Goal: Find specific page/section: Find specific page/section

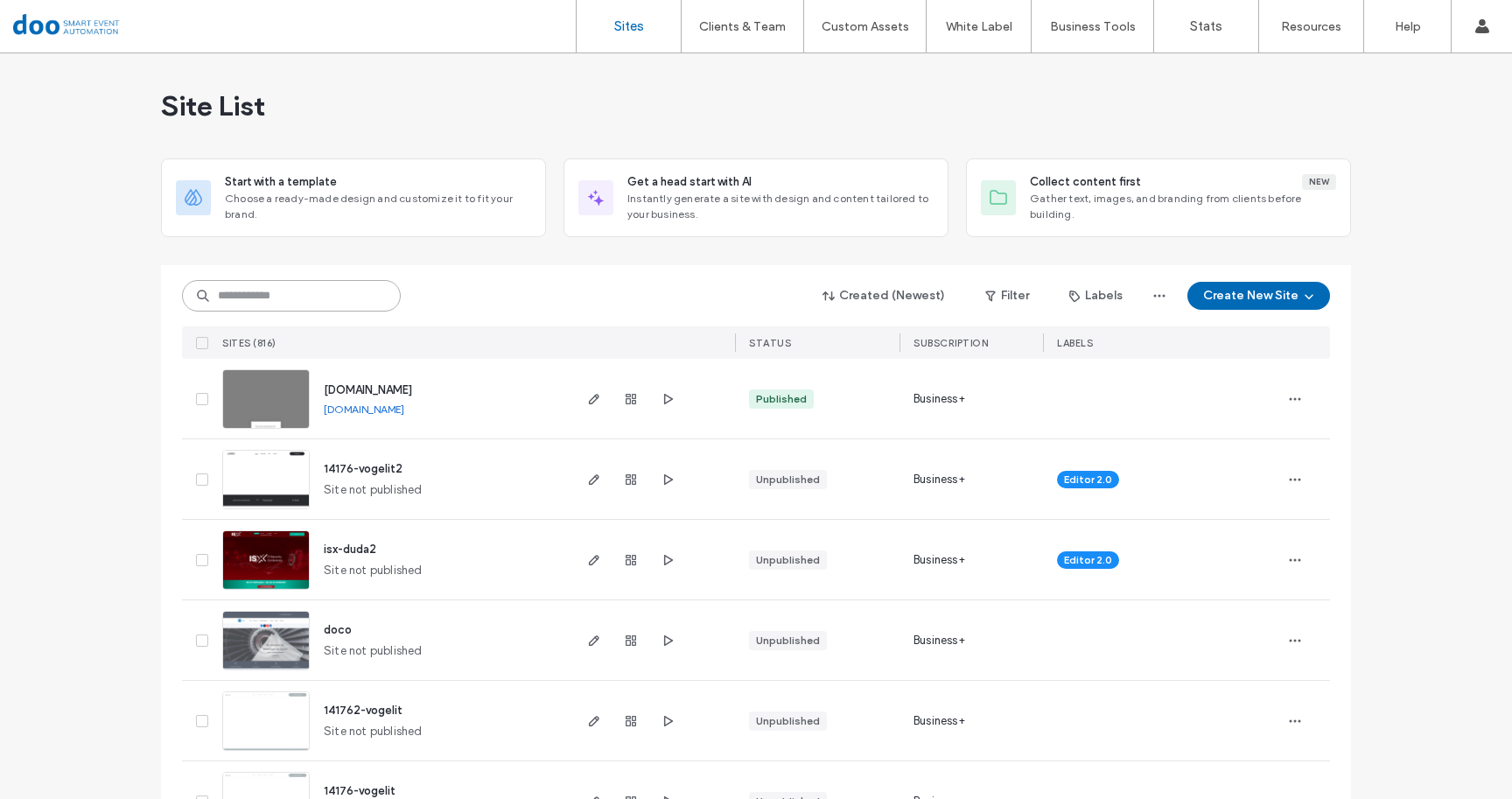
click at [304, 288] on input at bounding box center [291, 295] width 219 height 32
click at [301, 291] on input at bounding box center [291, 295] width 219 height 32
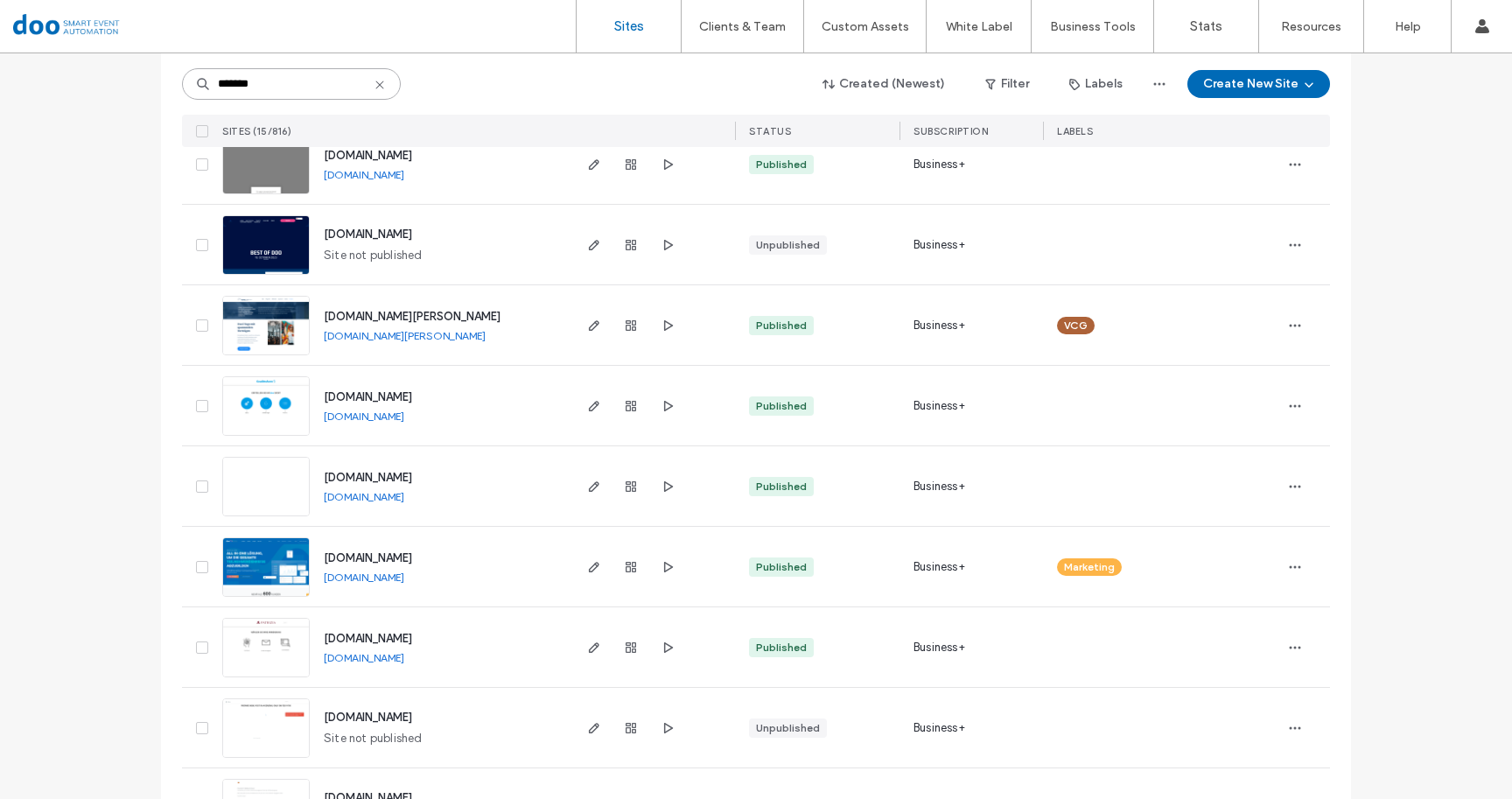
scroll to position [406, 0]
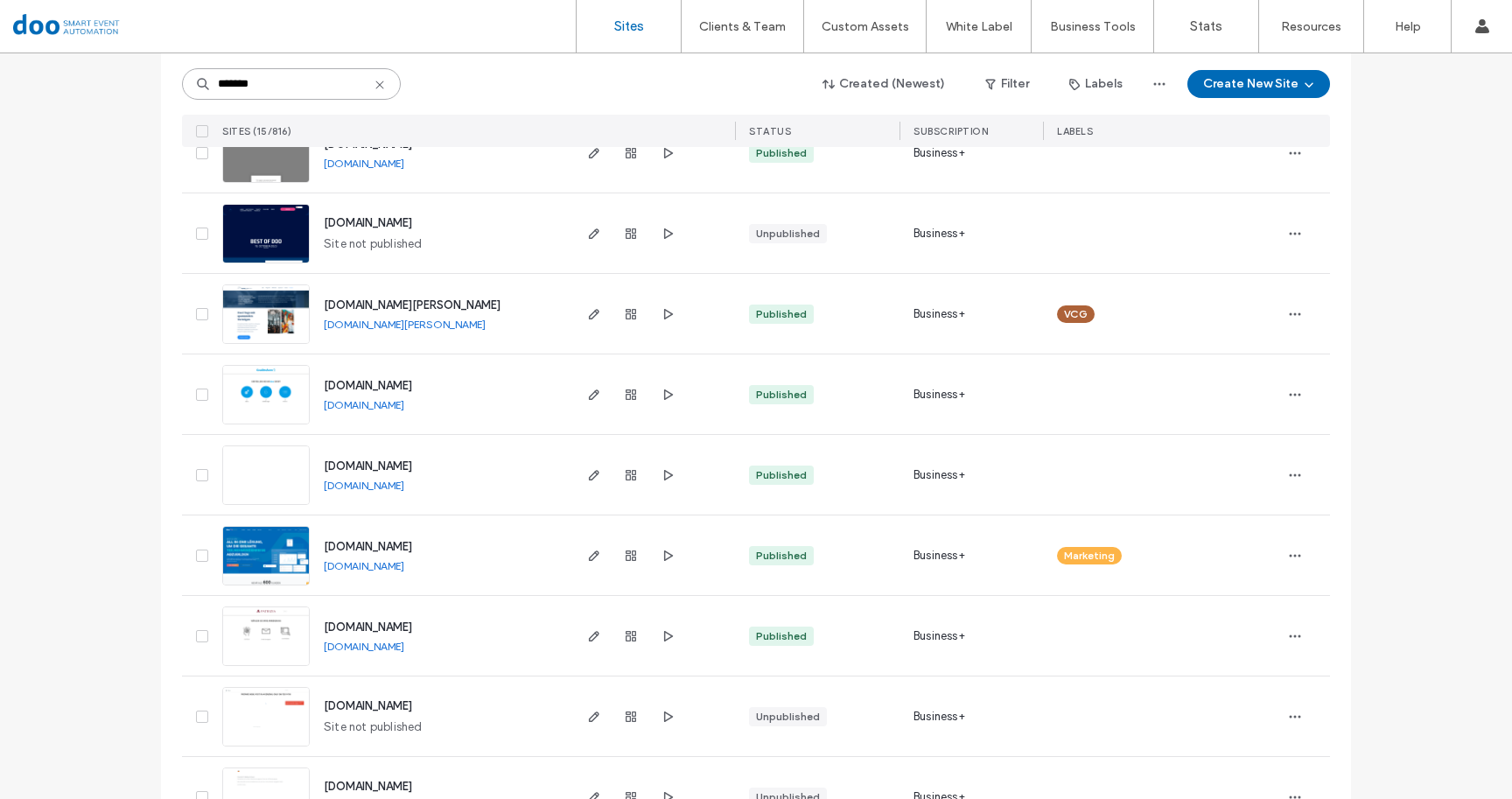
type input "*******"
click at [370, 553] on div "[DOMAIN_NAME]" at bounding box center [367, 547] width 88 height 18
click at [372, 549] on span "[DOMAIN_NAME]" at bounding box center [367, 545] width 88 height 13
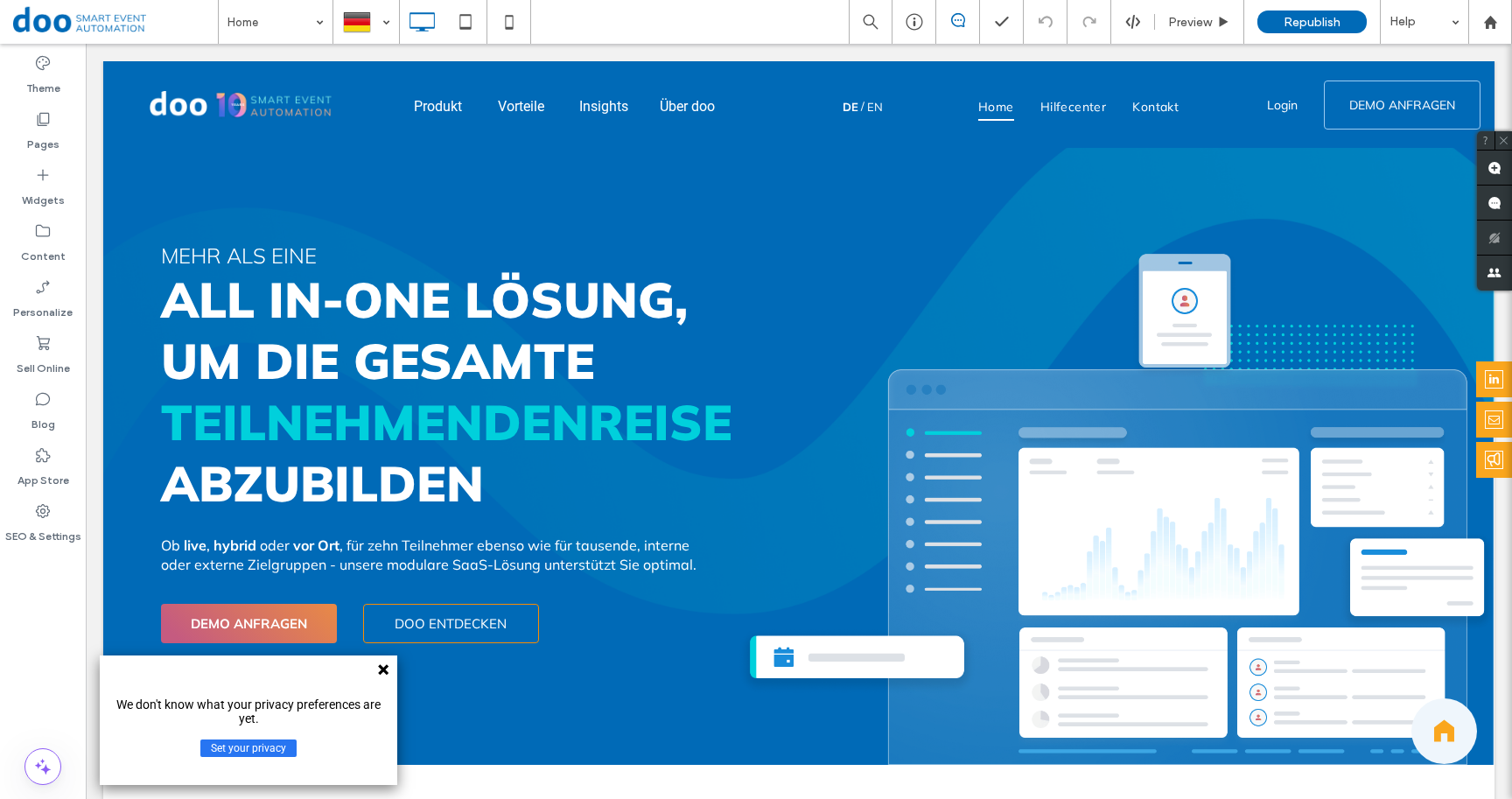
click at [387, 669] on icon at bounding box center [383, 669] width 14 height 14
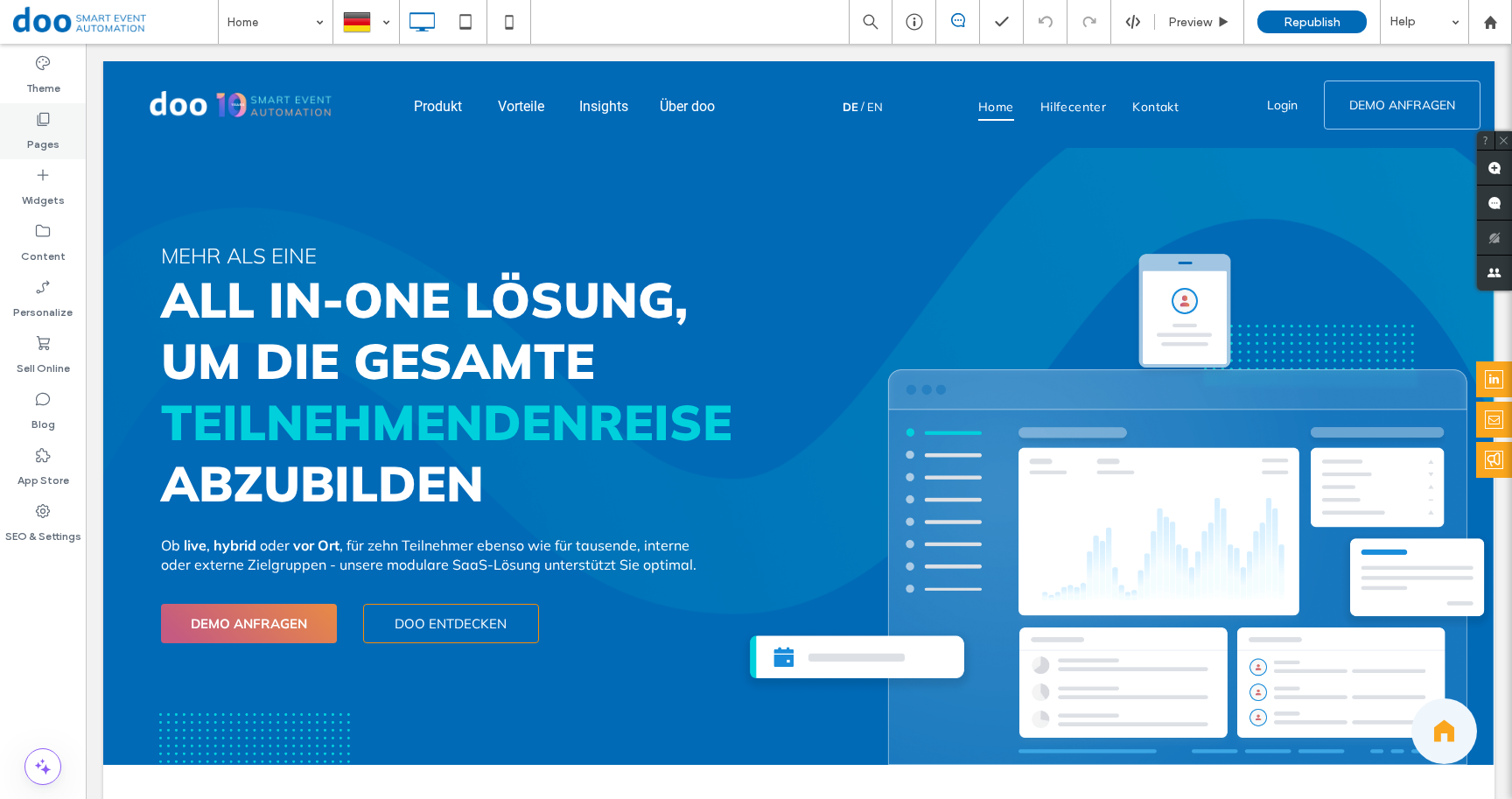
click at [33, 145] on label "Pages" at bounding box center [43, 140] width 33 height 25
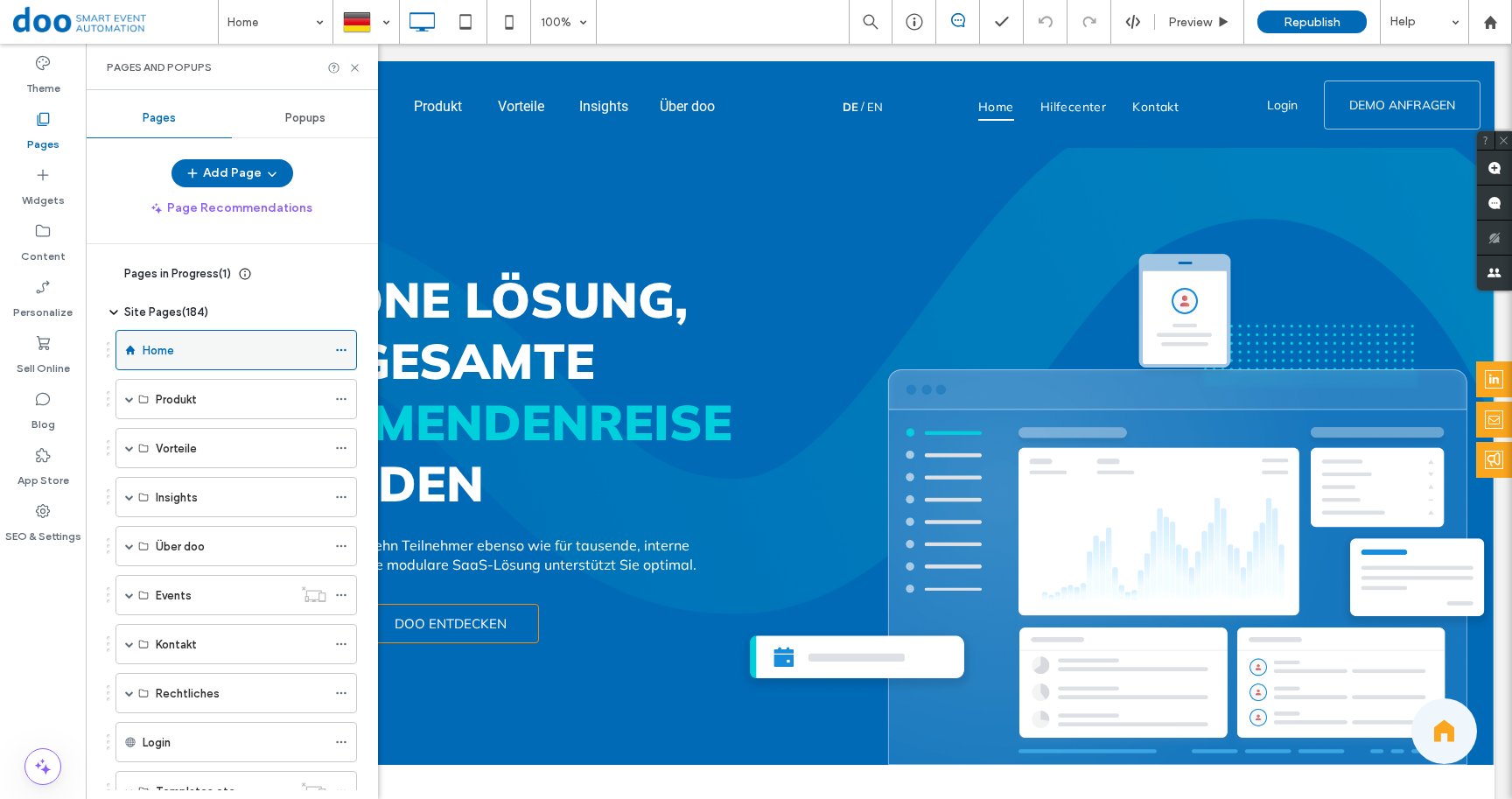
scroll to position [136, 0]
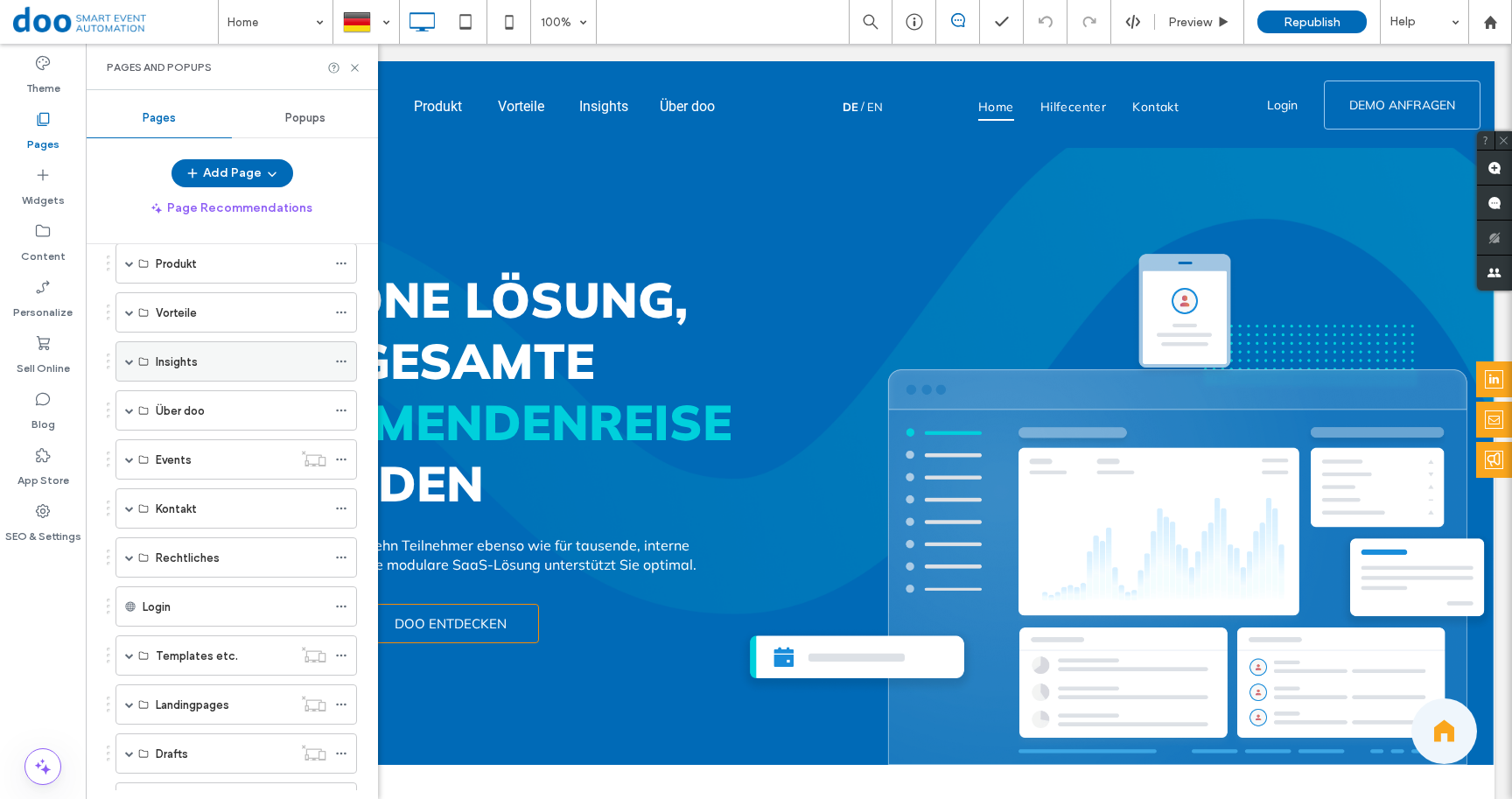
click at [130, 358] on span at bounding box center [129, 361] width 9 height 9
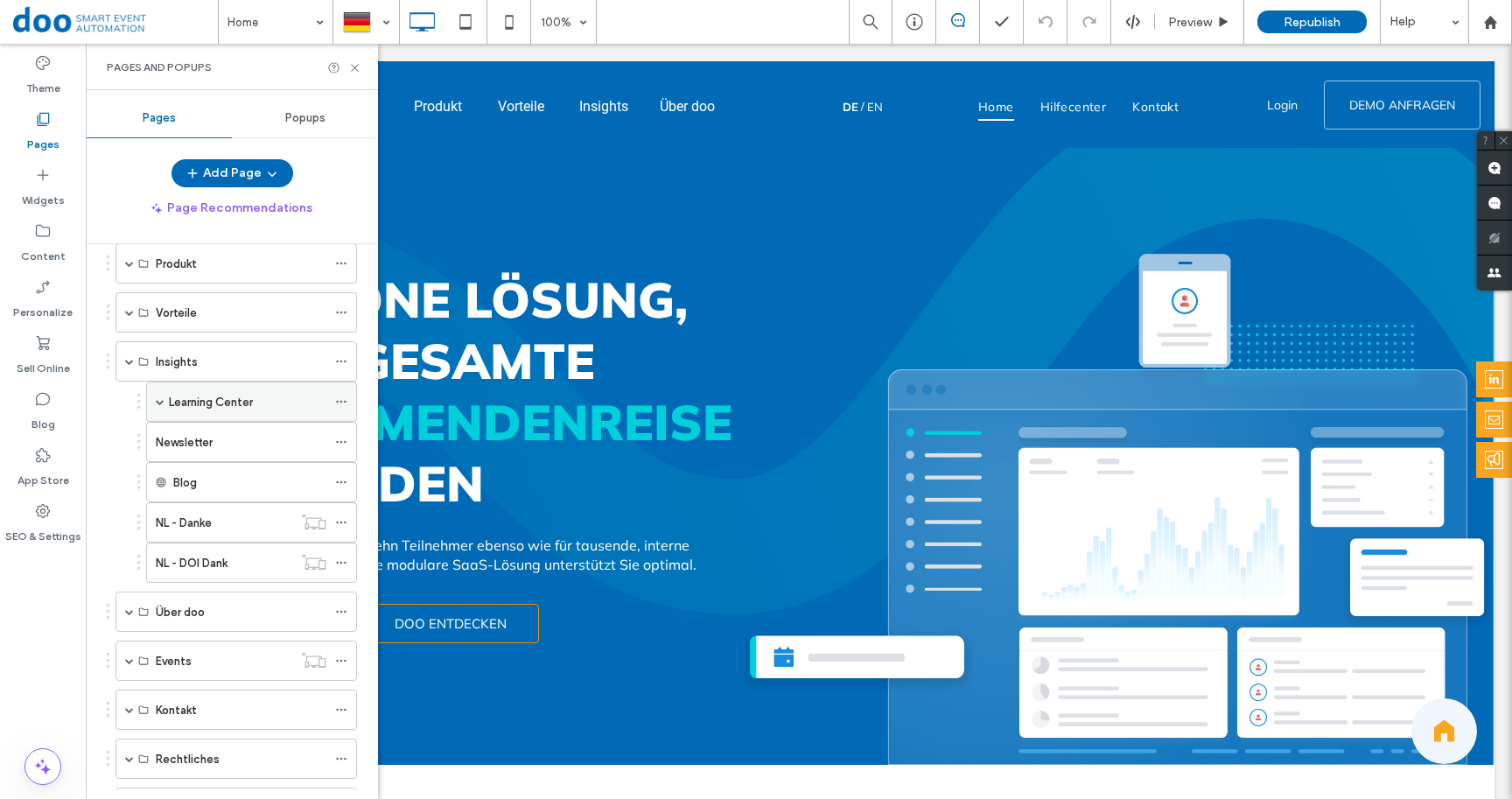
click at [204, 406] on label "Learning Center" at bounding box center [210, 401] width 84 height 31
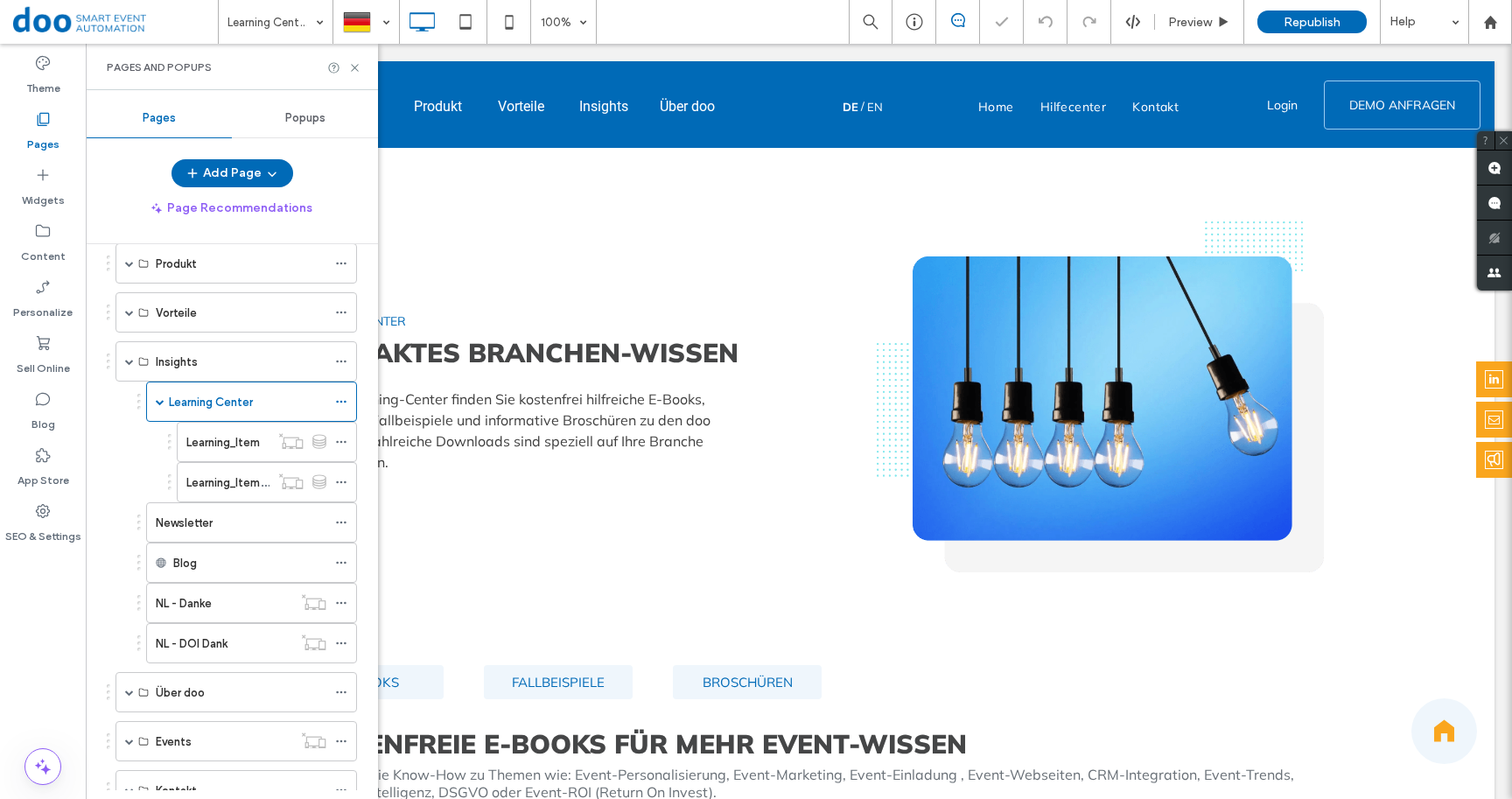
click at [220, 434] on label "Learning_Item" at bounding box center [223, 442] width 73 height 31
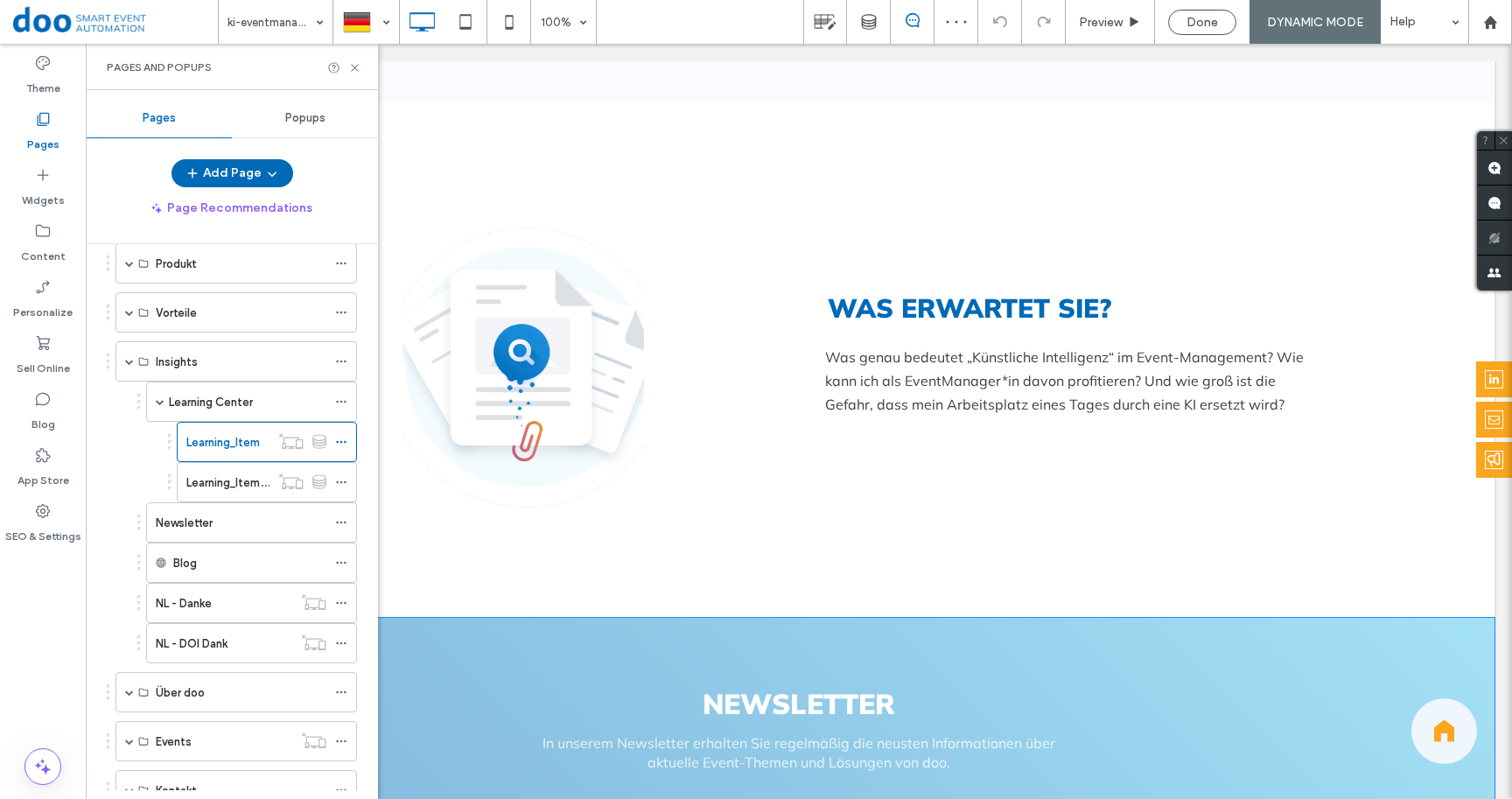
scroll to position [870, 0]
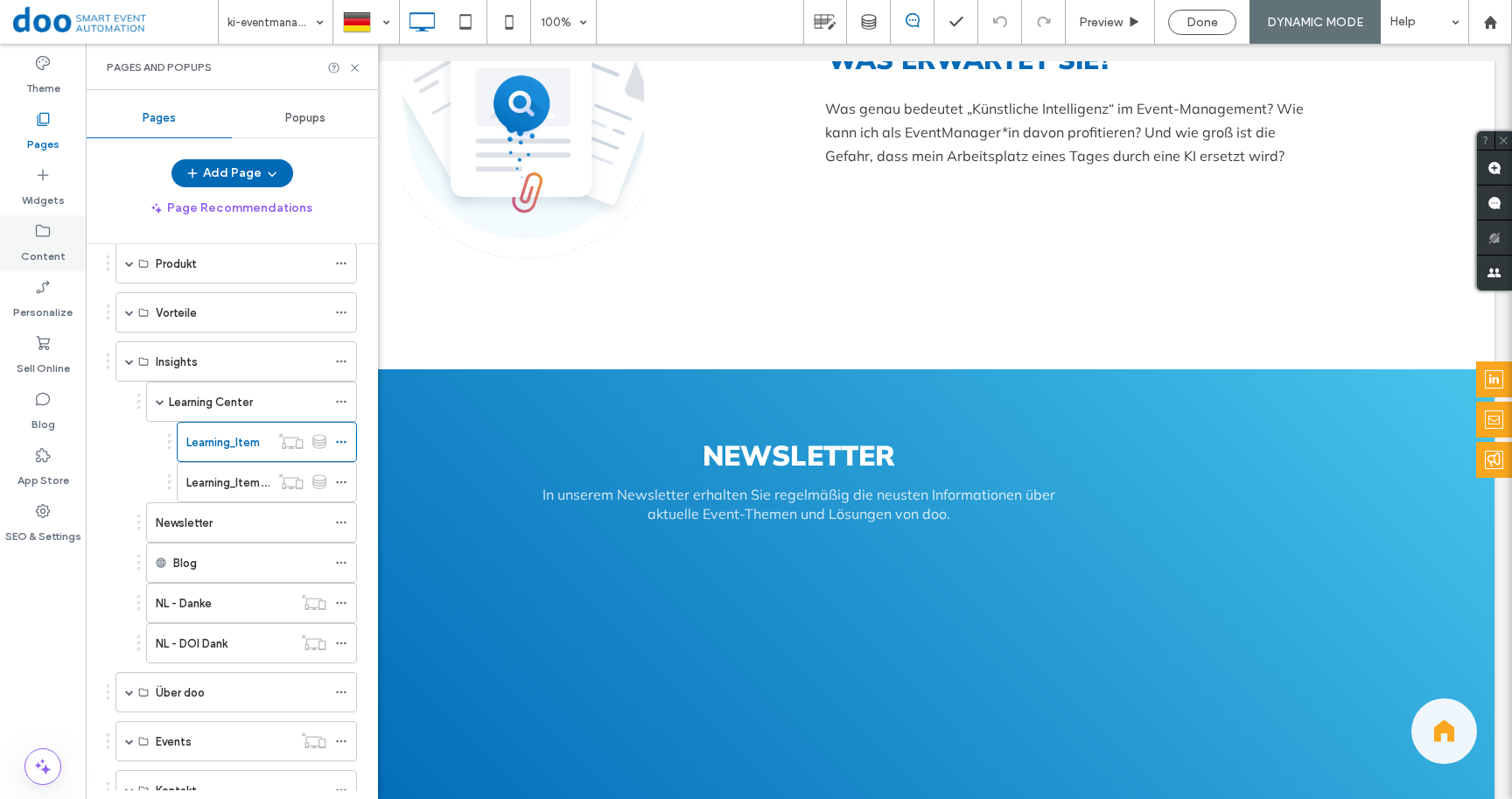
click at [43, 235] on icon at bounding box center [43, 231] width 18 height 18
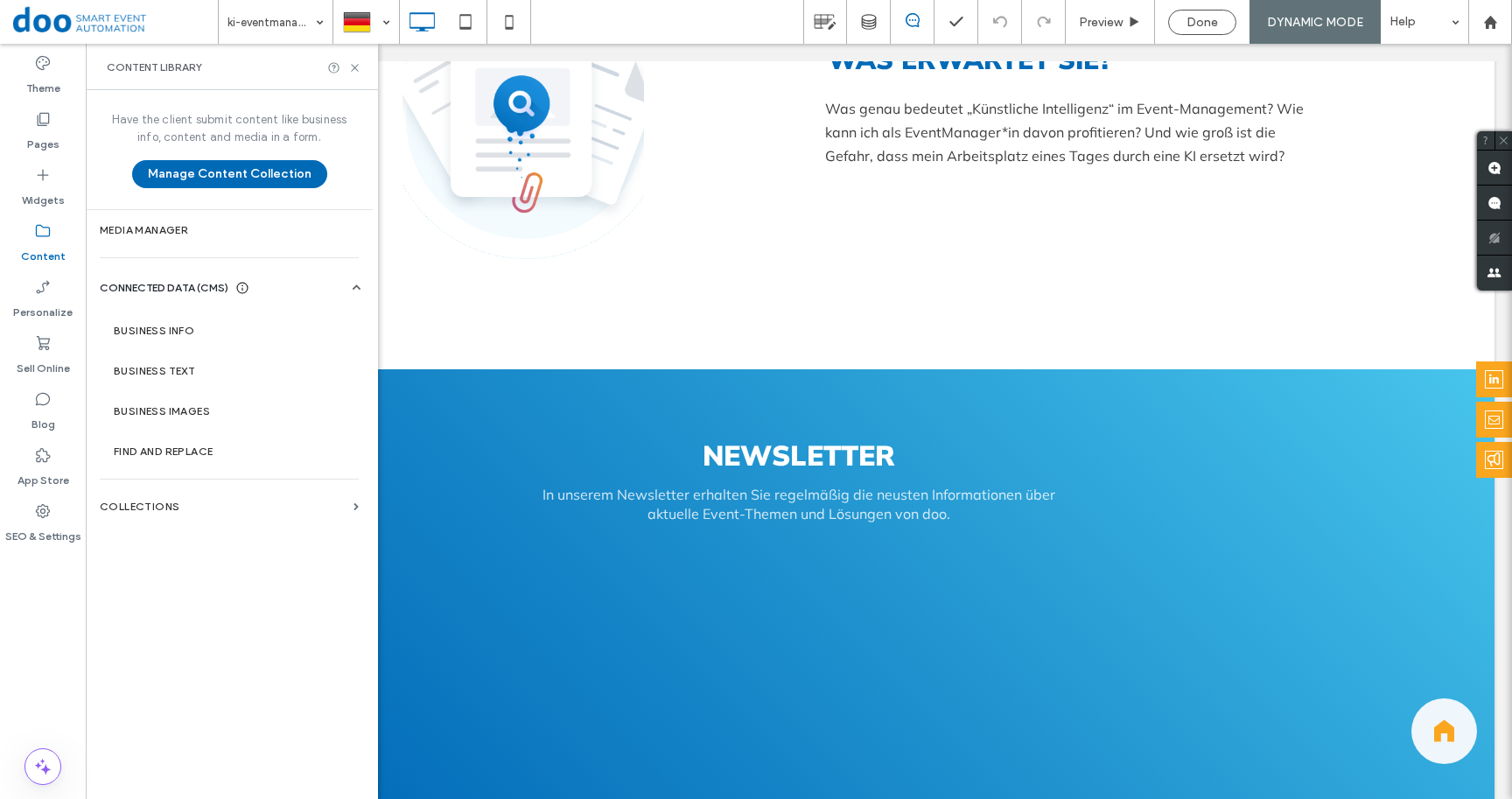
click at [168, 509] on label "Collections" at bounding box center [223, 507] width 247 height 12
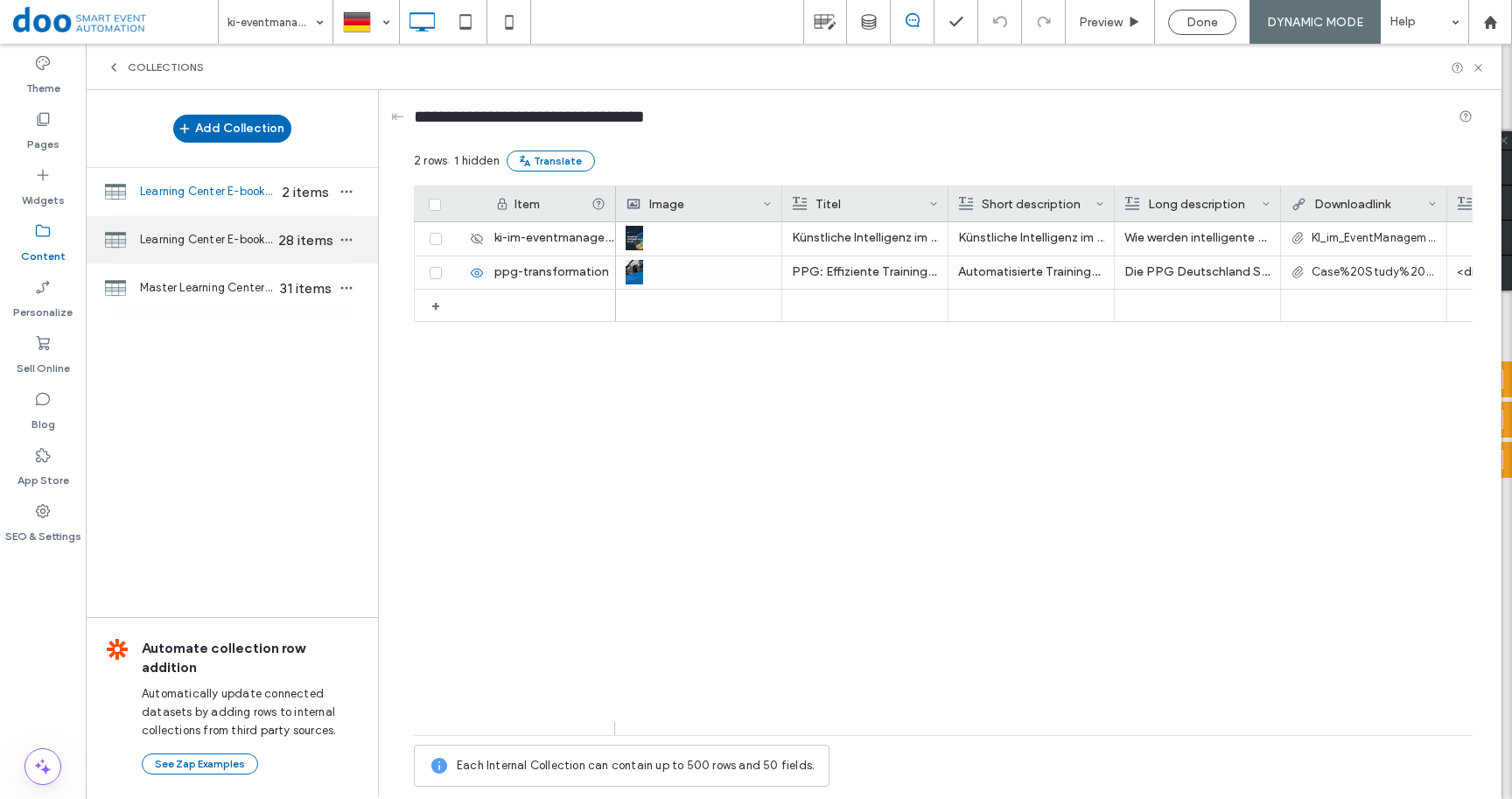
click at [174, 238] on span "Learning Center E-books without the form" at bounding box center [207, 240] width 135 height 18
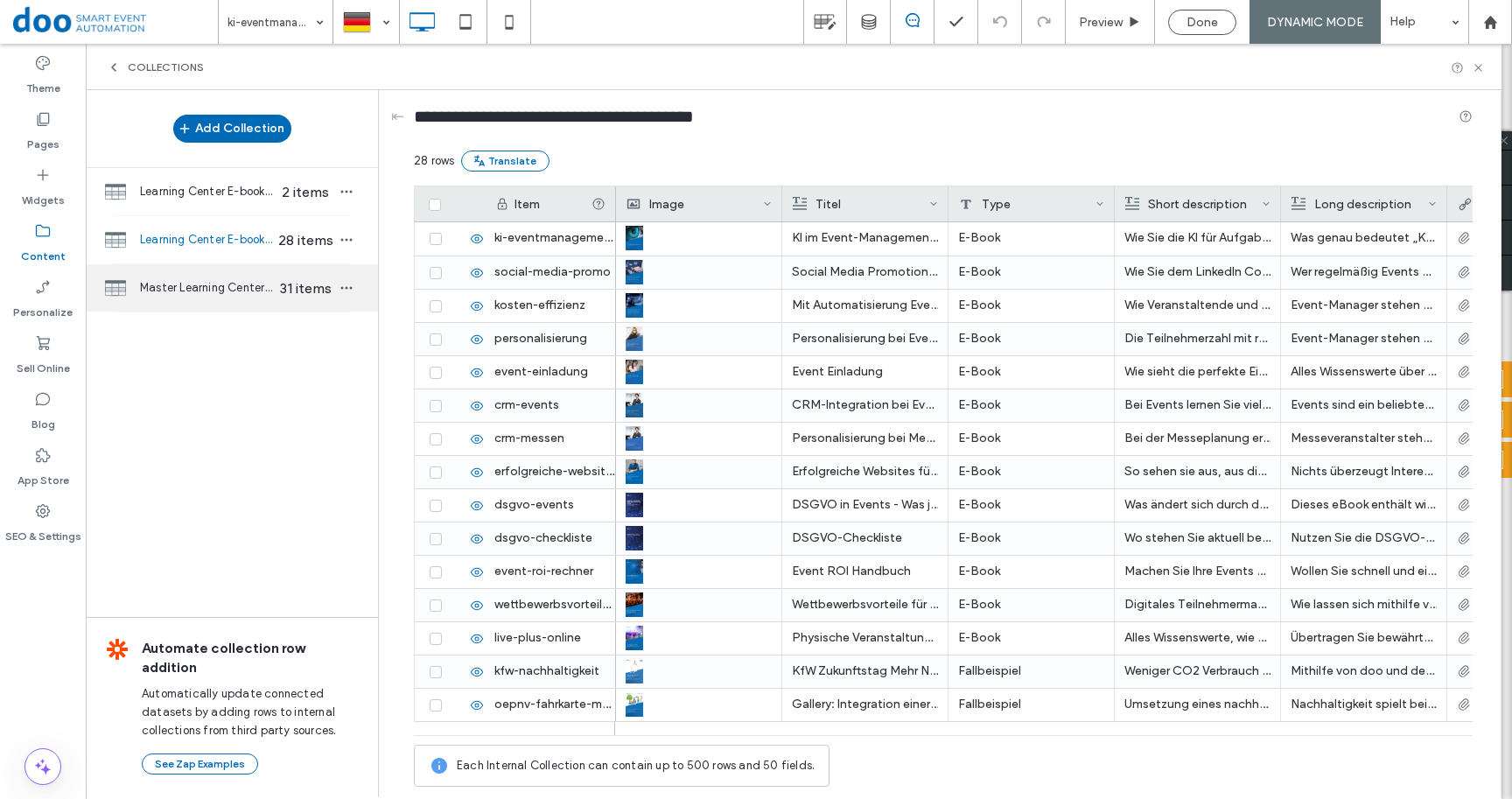
click at [180, 296] on span "Master Learning Center E-books" at bounding box center [207, 287] width 135 height 18
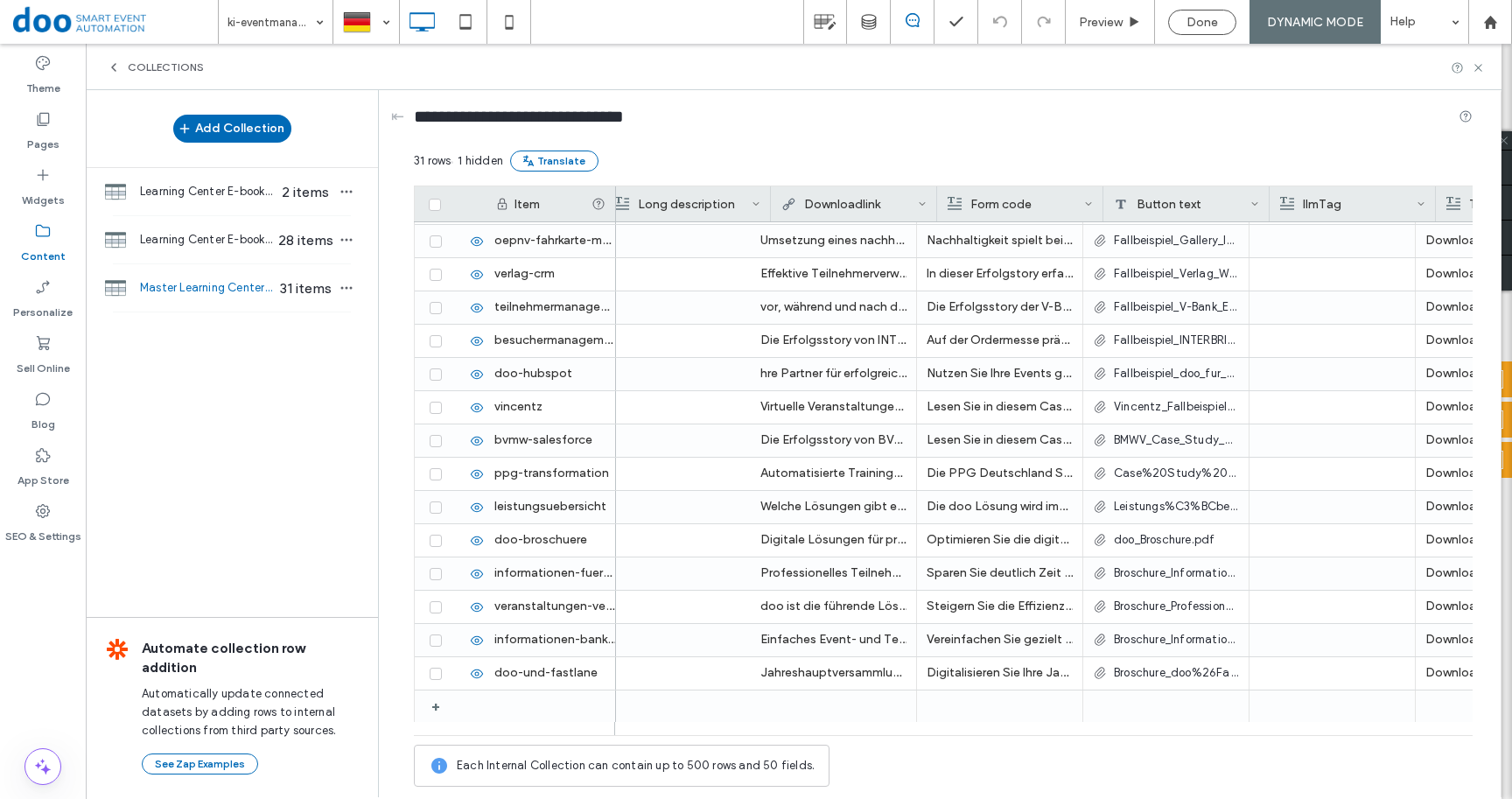
scroll to position [0, 362]
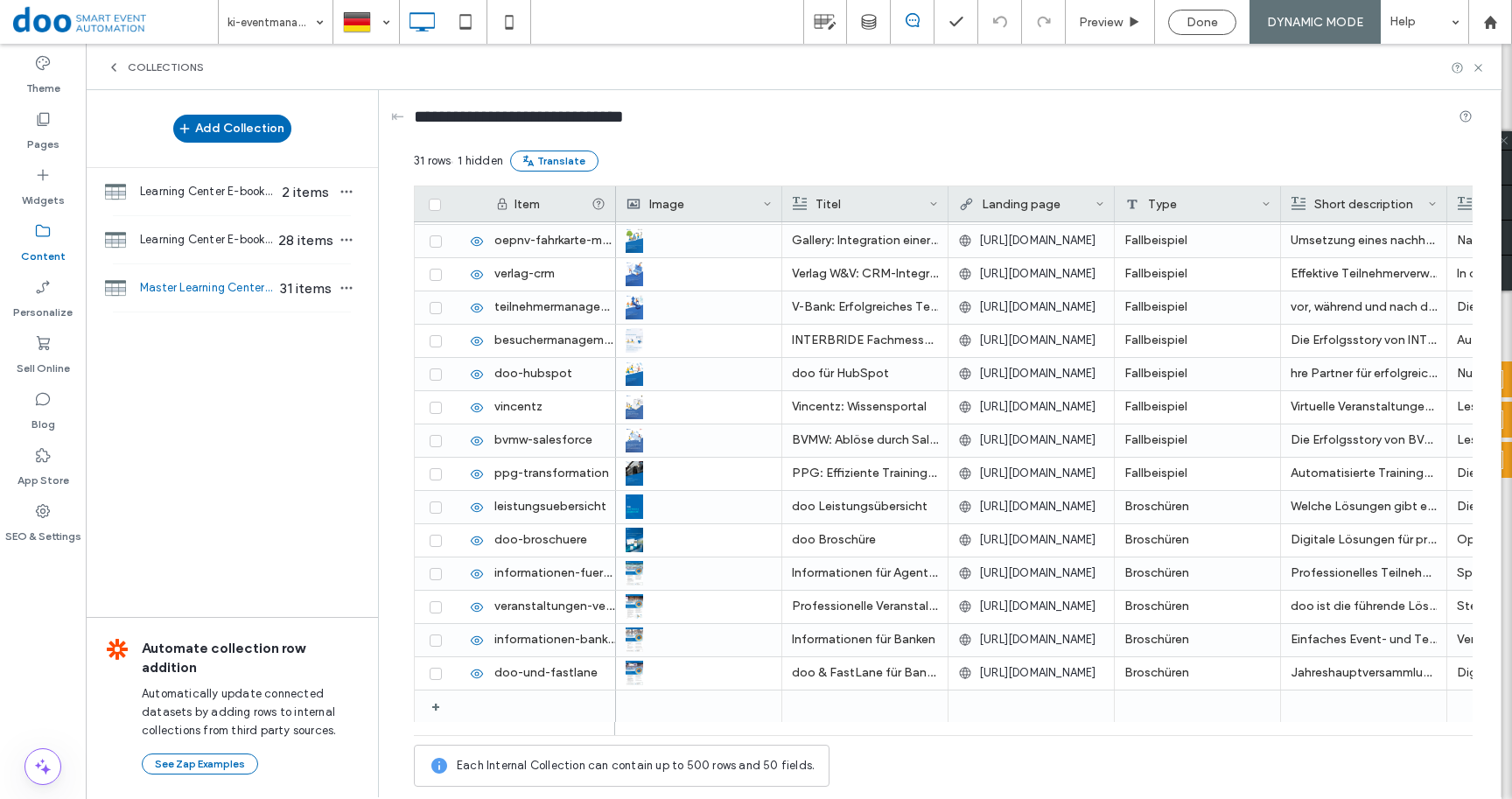
click at [435, 204] on icon at bounding box center [434, 204] width 5 height 0
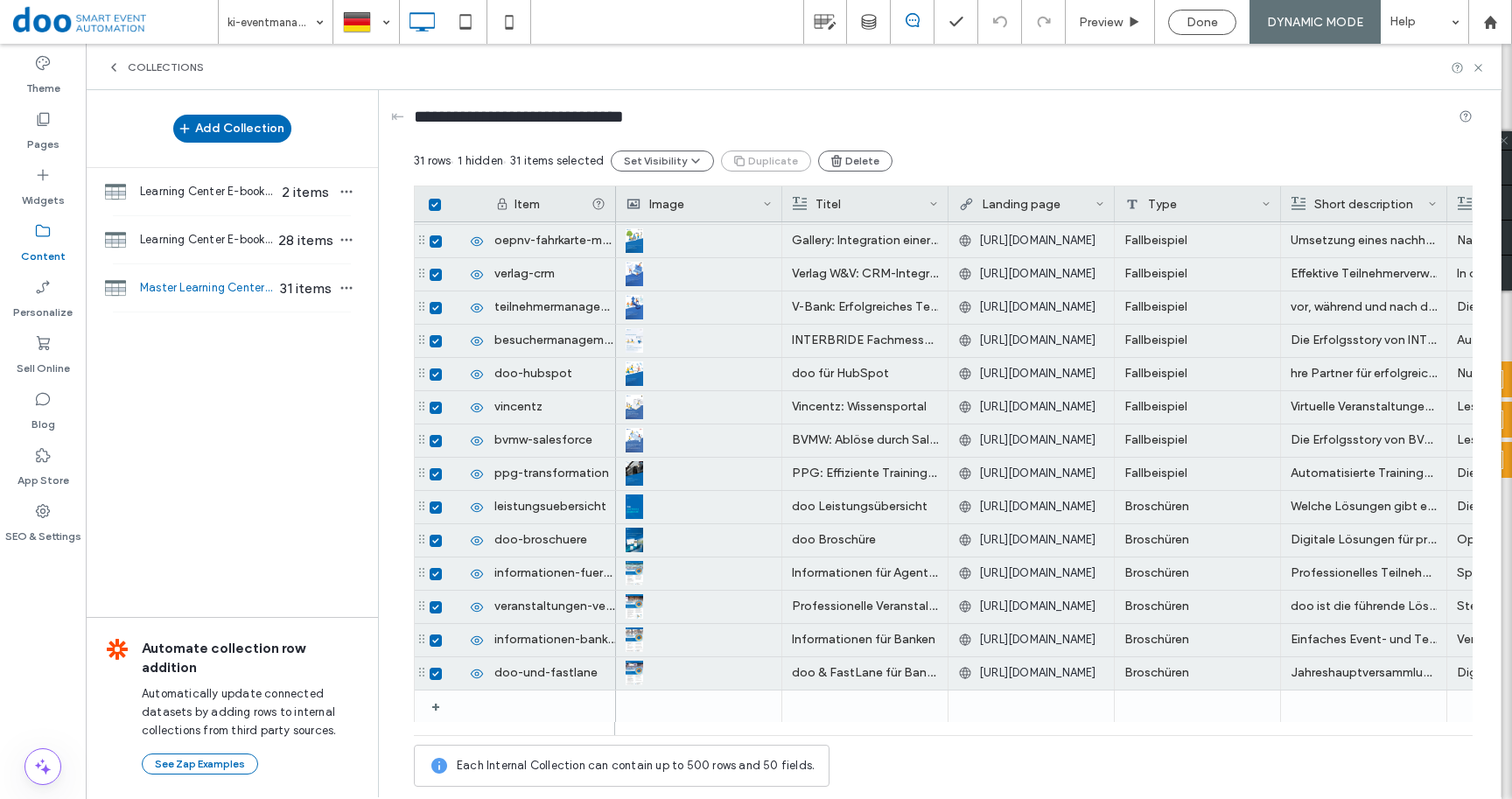
click at [435, 204] on icon at bounding box center [434, 204] width 6 height 5
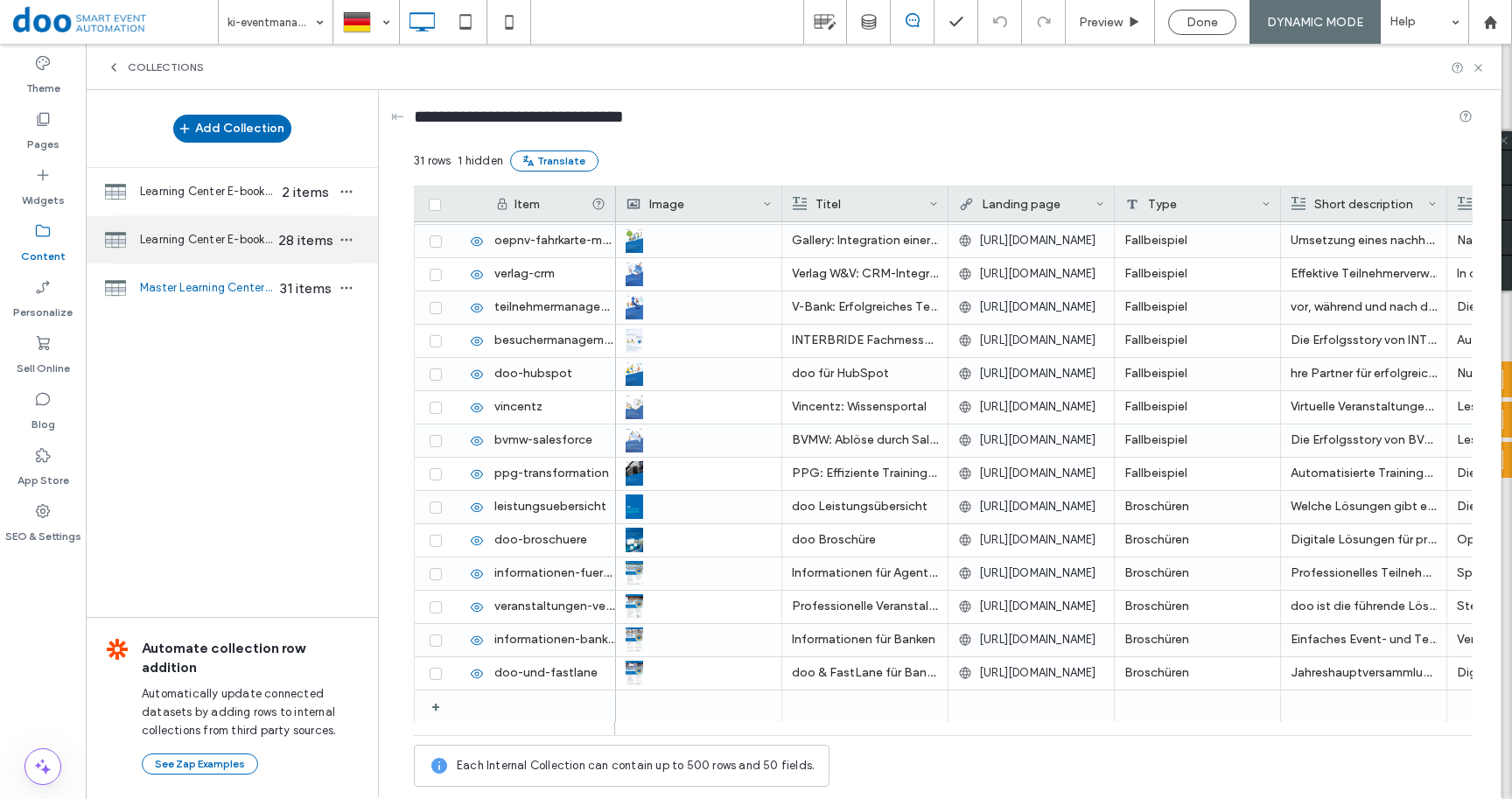
click at [144, 249] on span "Learning Center E-books without the form" at bounding box center [207, 240] width 135 height 18
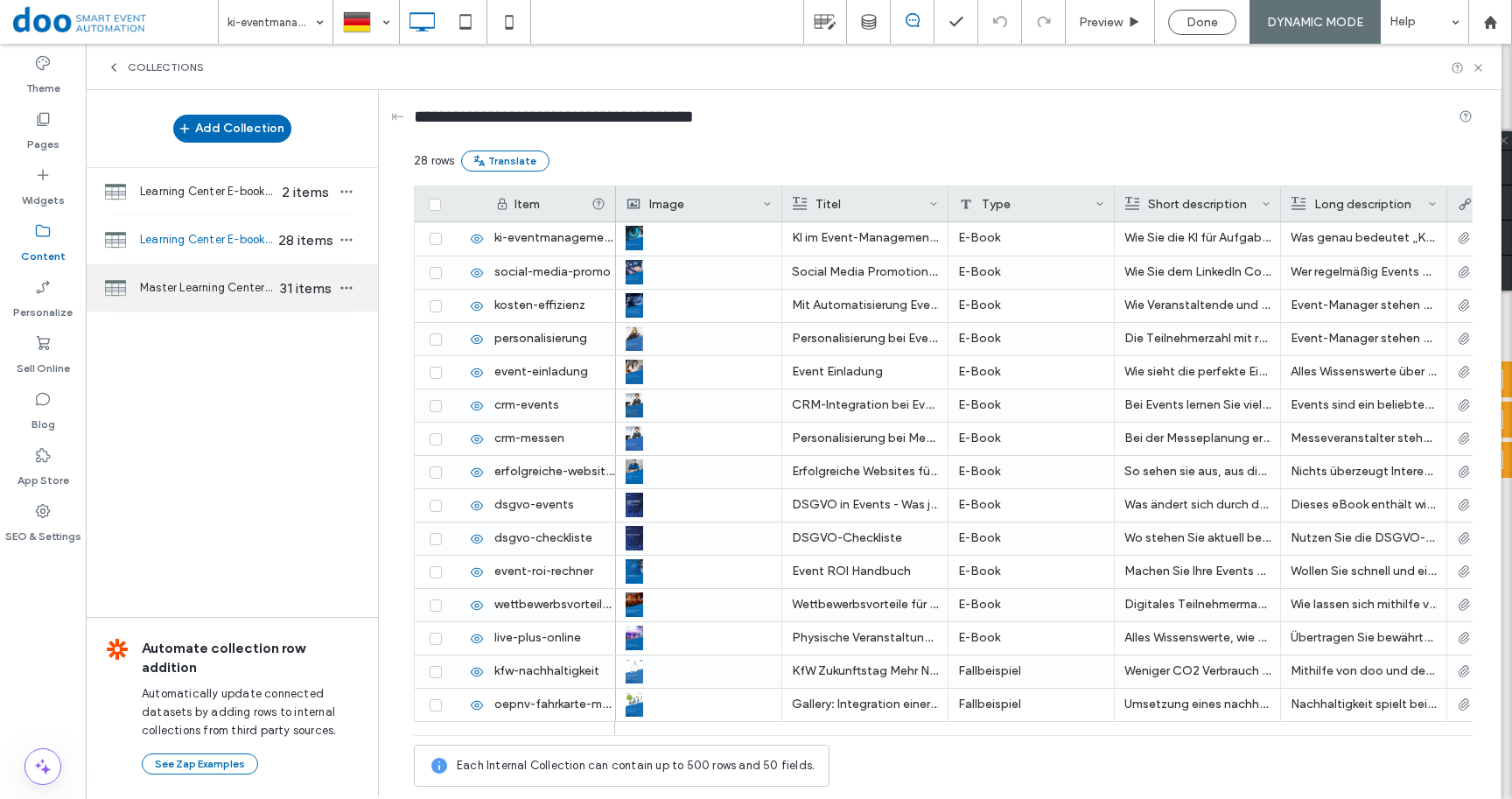
click at [197, 282] on span "Master Learning Center E-books" at bounding box center [207, 287] width 135 height 18
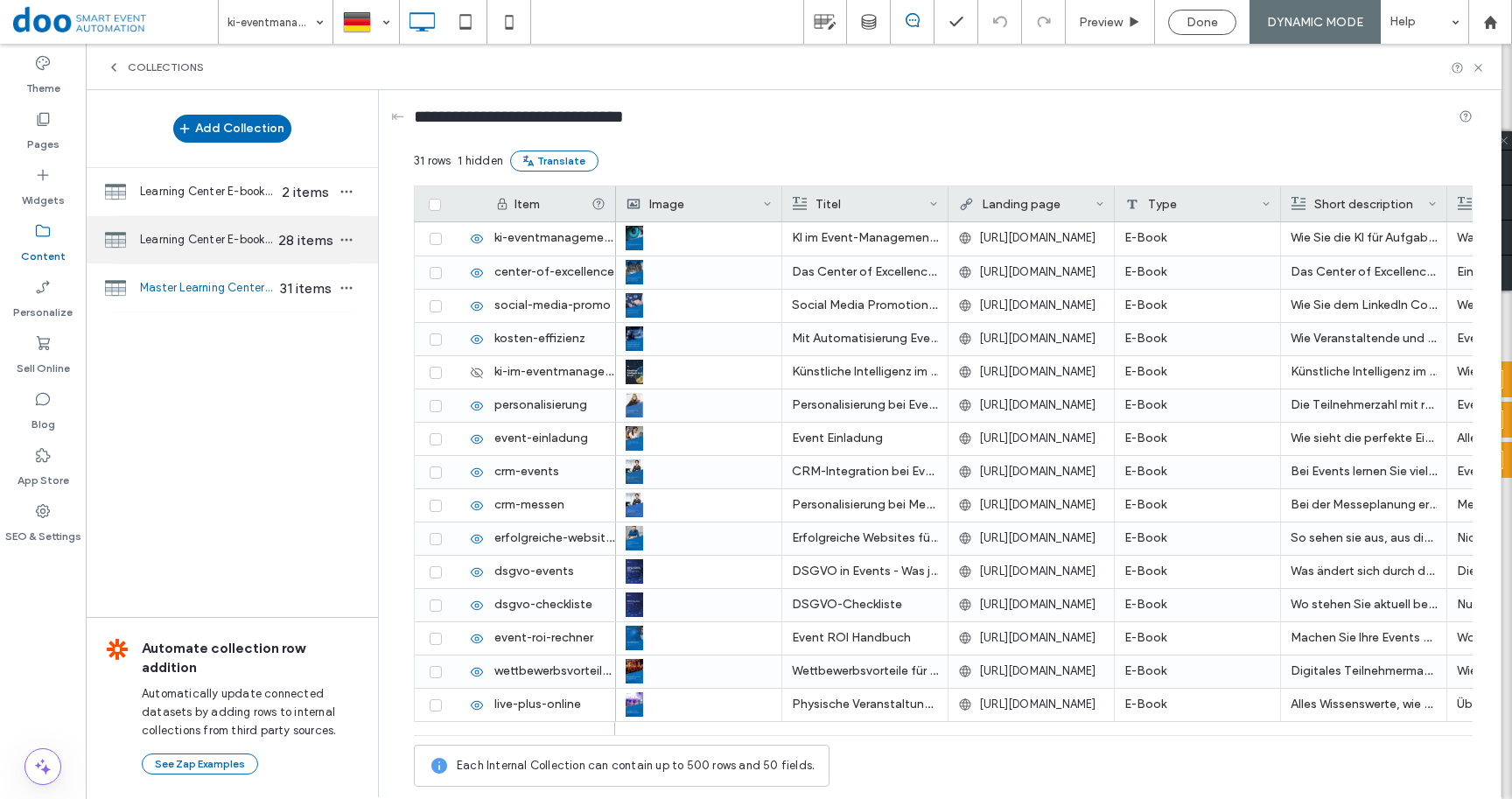
click at [190, 251] on div "Learning Center E-books without the form 28 items" at bounding box center [231, 240] width 292 height 48
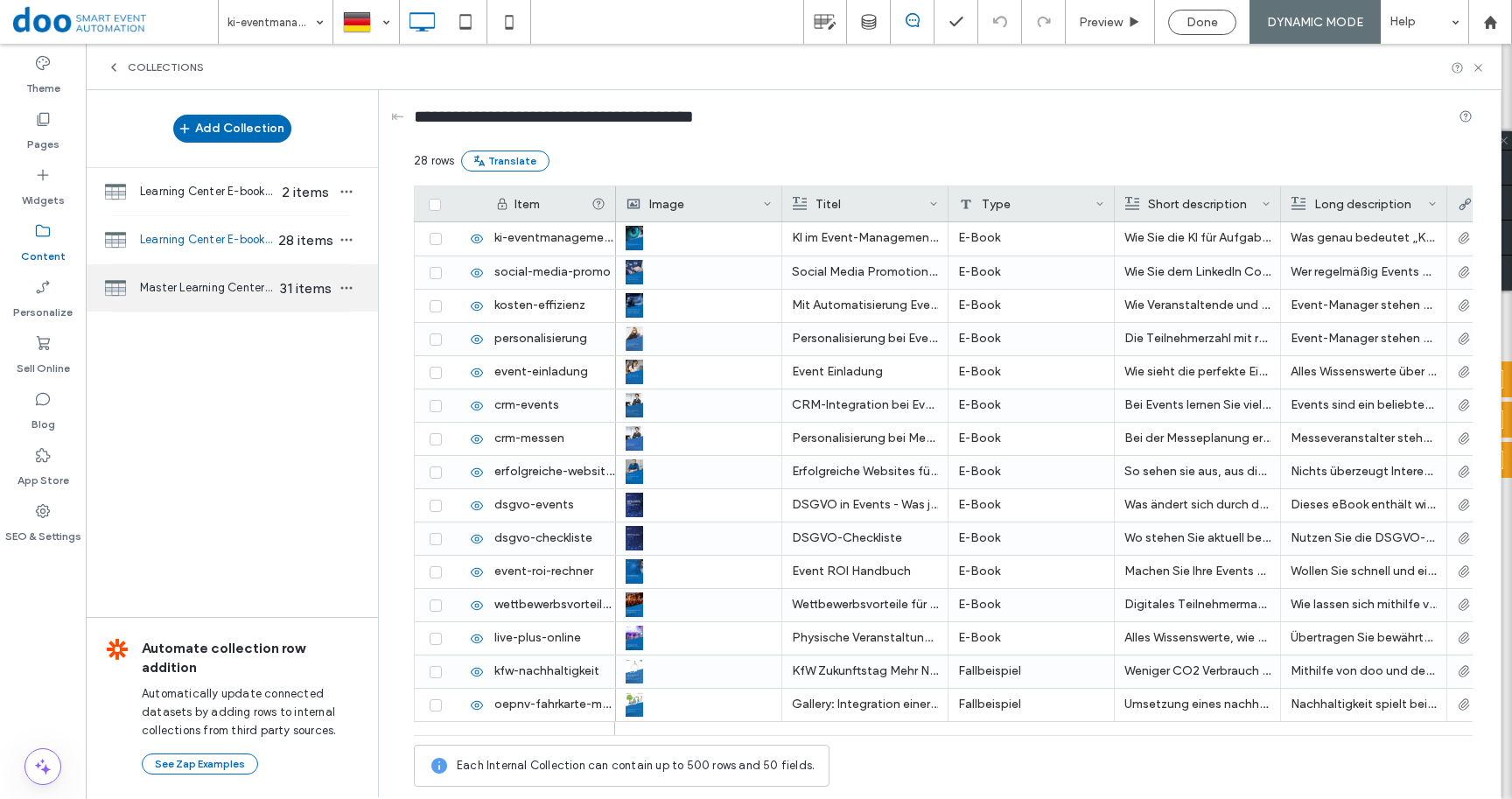
click at [197, 295] on span "Master Learning Center E-books" at bounding box center [207, 287] width 135 height 18
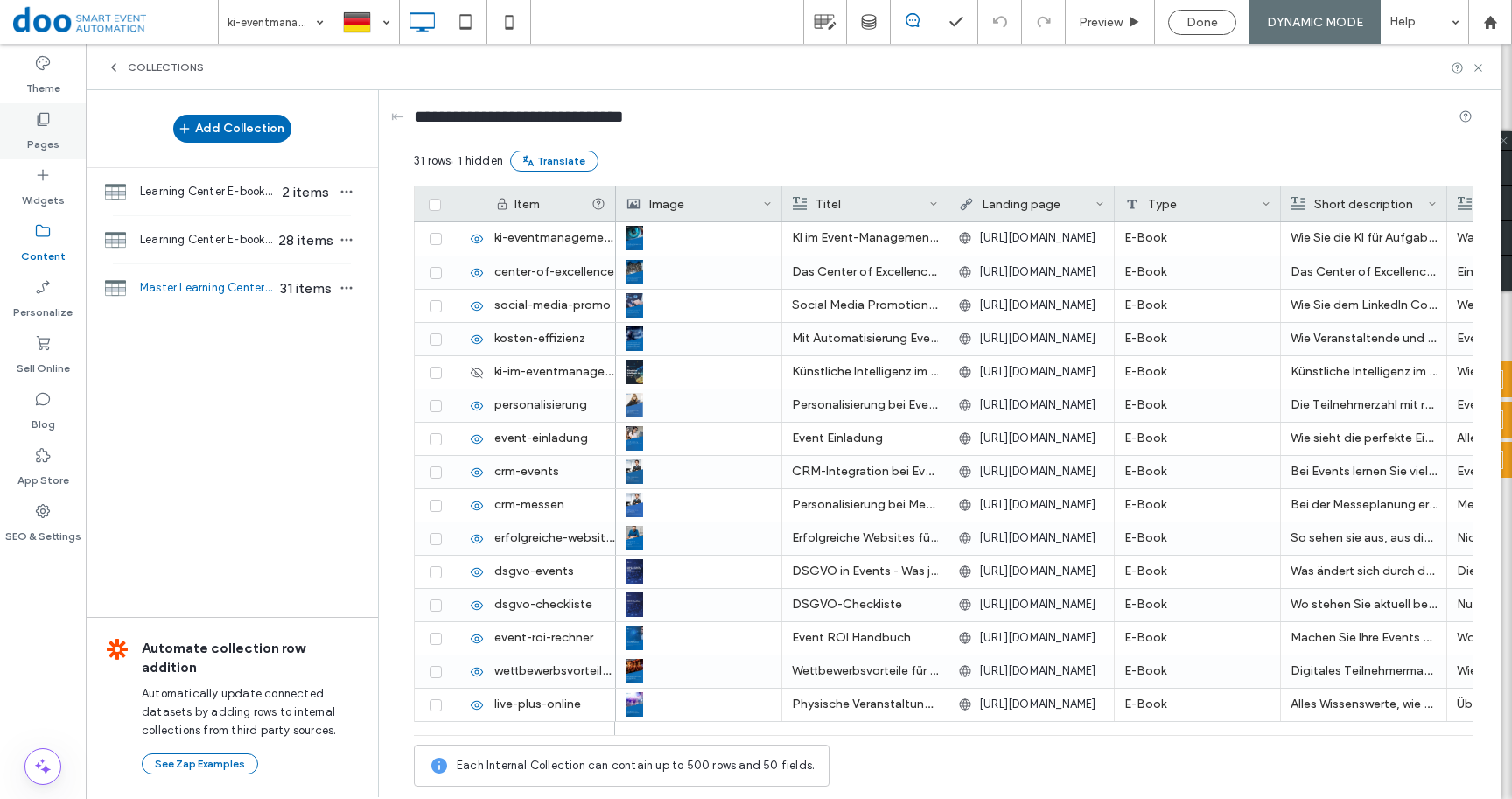
click at [55, 136] on label "Pages" at bounding box center [43, 140] width 33 height 25
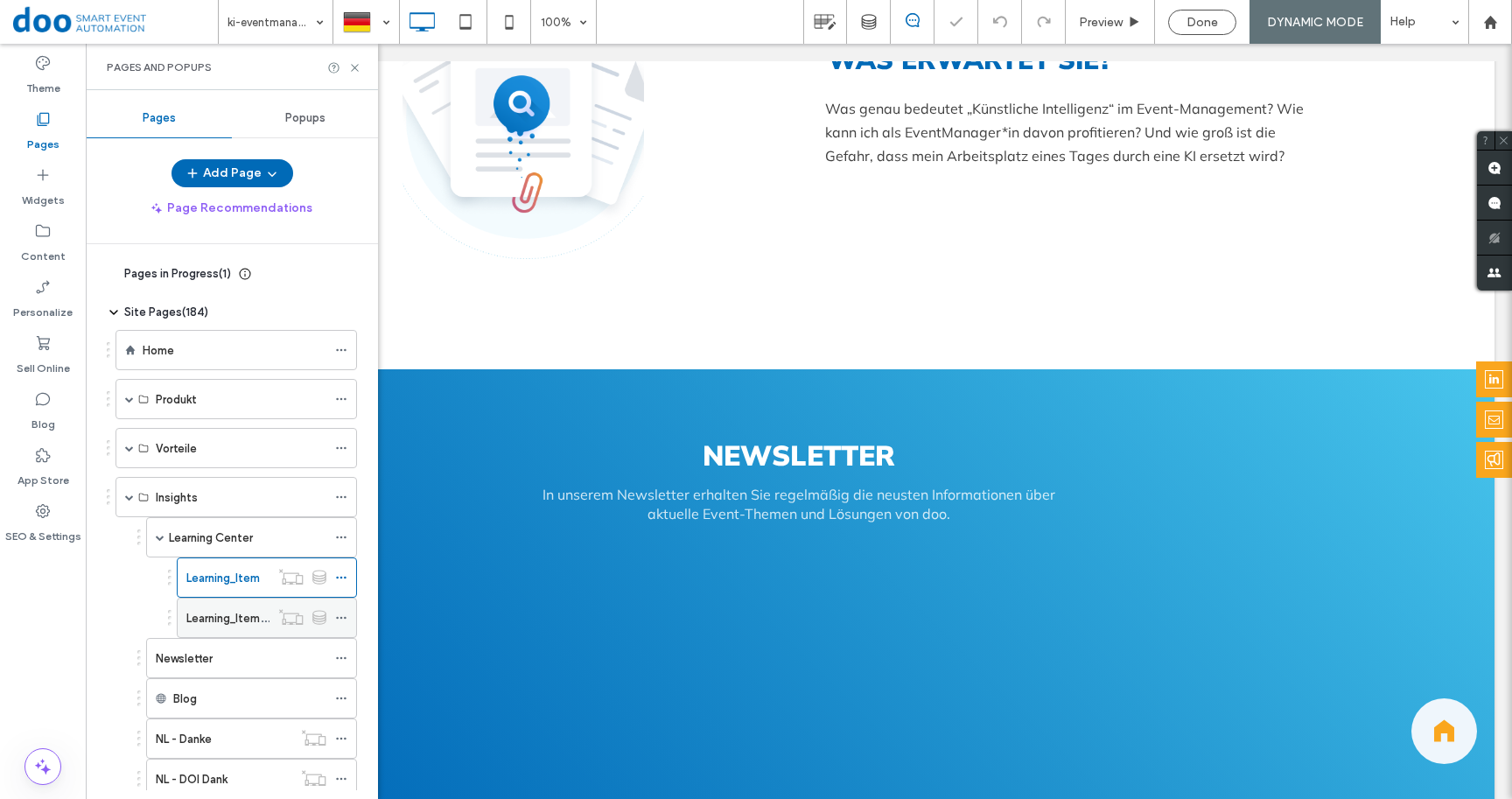
click at [244, 619] on label "Learning_Item_Form" at bounding box center [239, 618] width 105 height 31
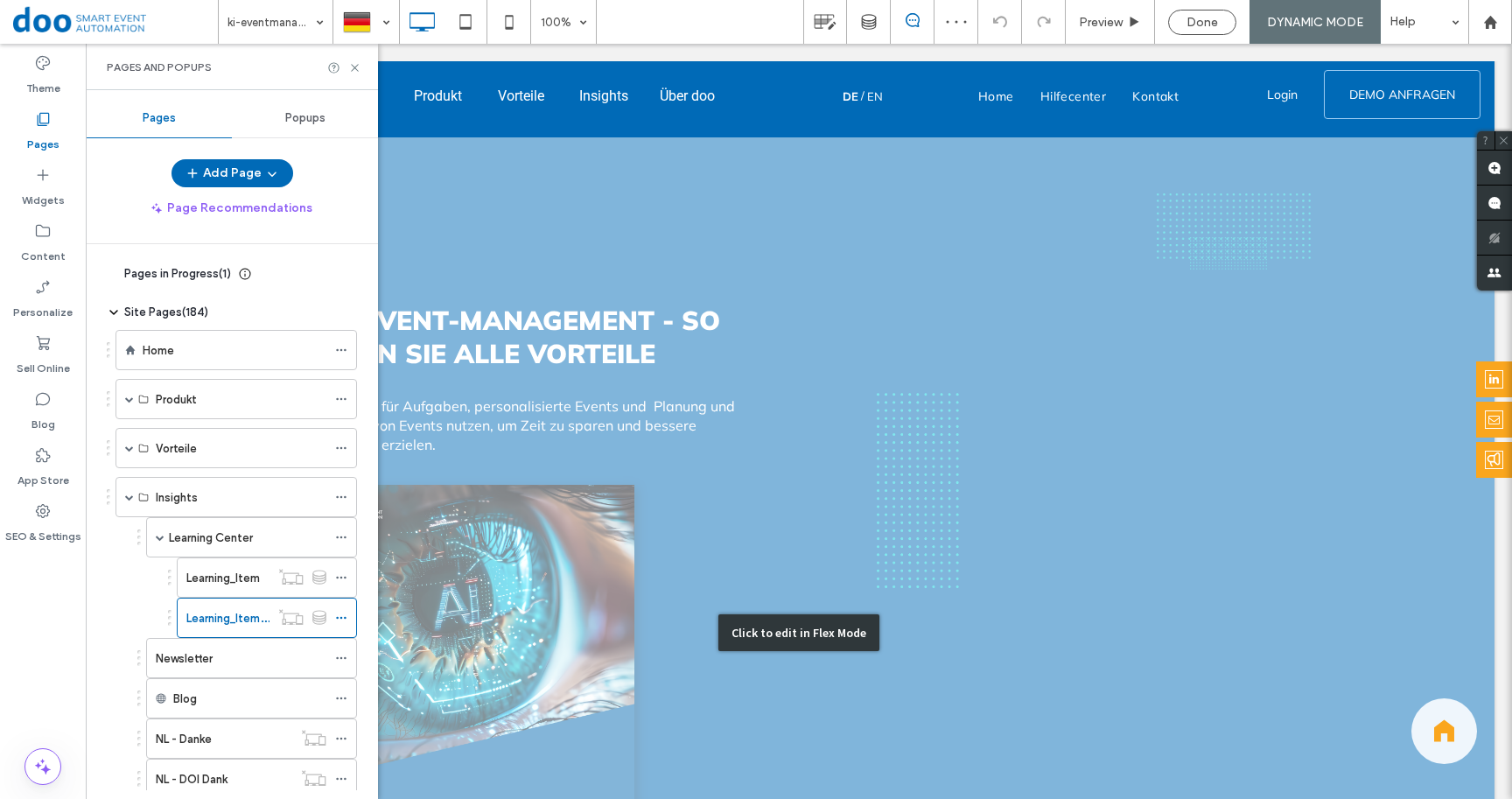
scroll to position [199, 0]
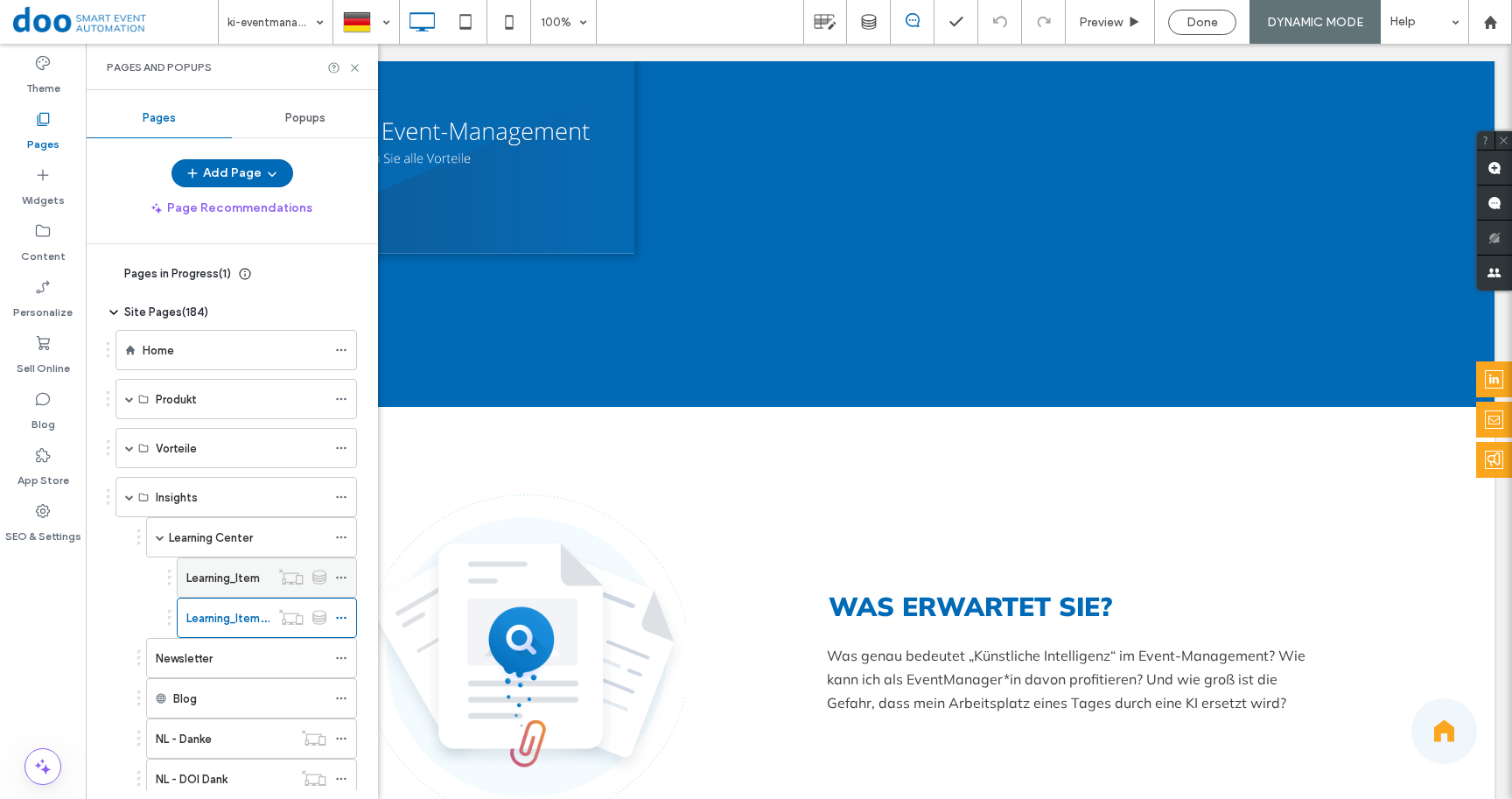
click at [234, 587] on div "Learning_Item" at bounding box center [228, 577] width 83 height 39
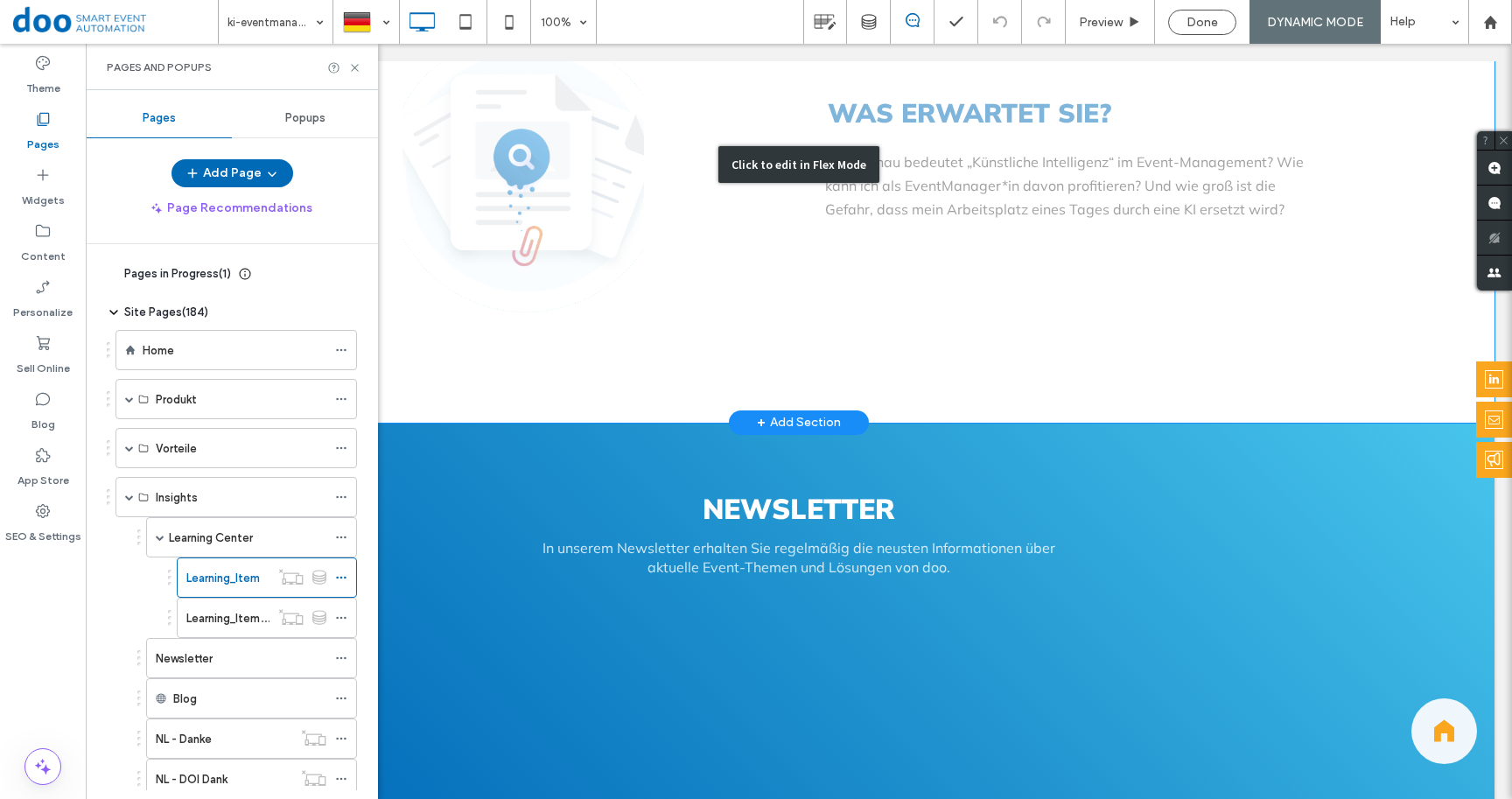
scroll to position [357, 0]
